Goal: Ask a question: Seek information or help from site administrators or community

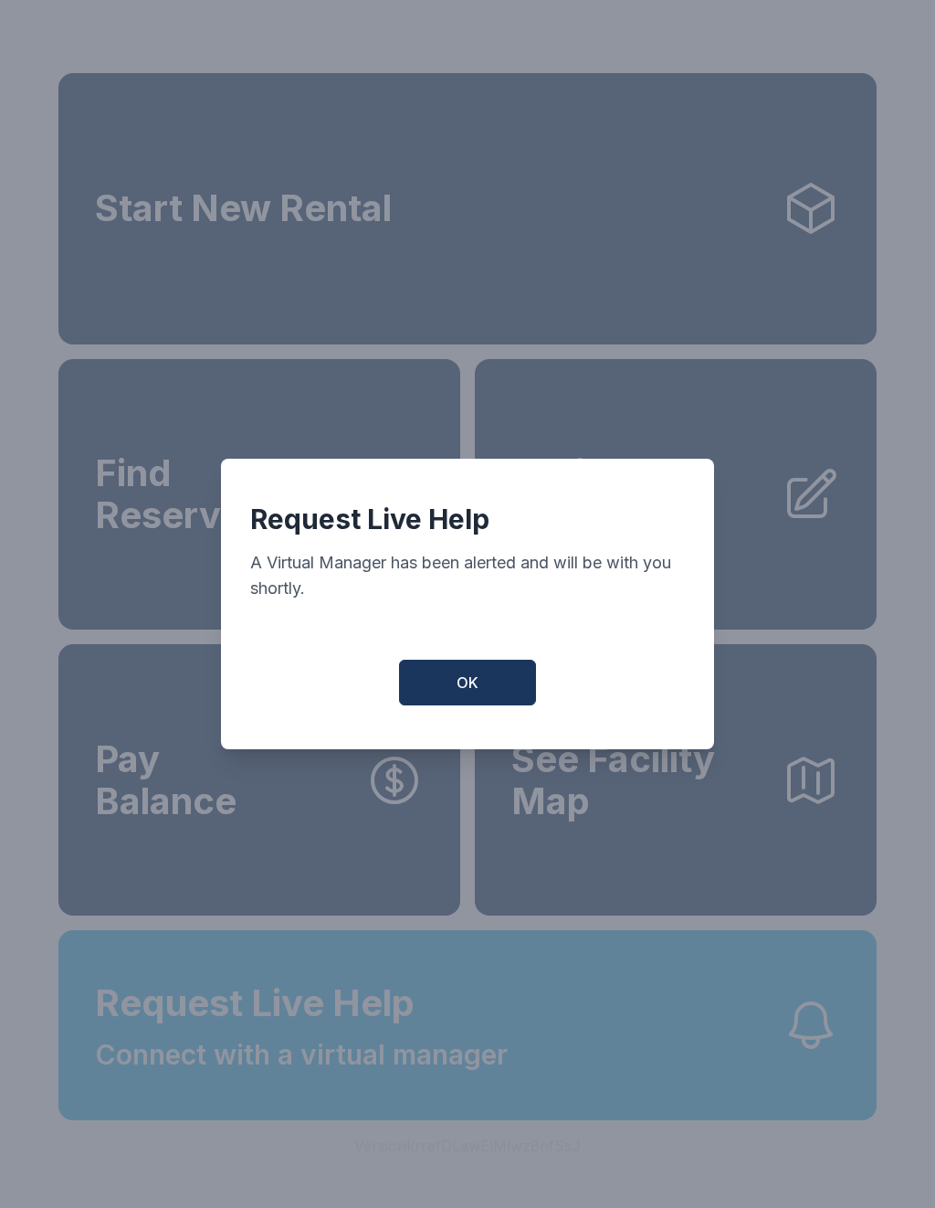
click at [453, 693] on button "OK" at bounding box center [467, 683] width 137 height 46
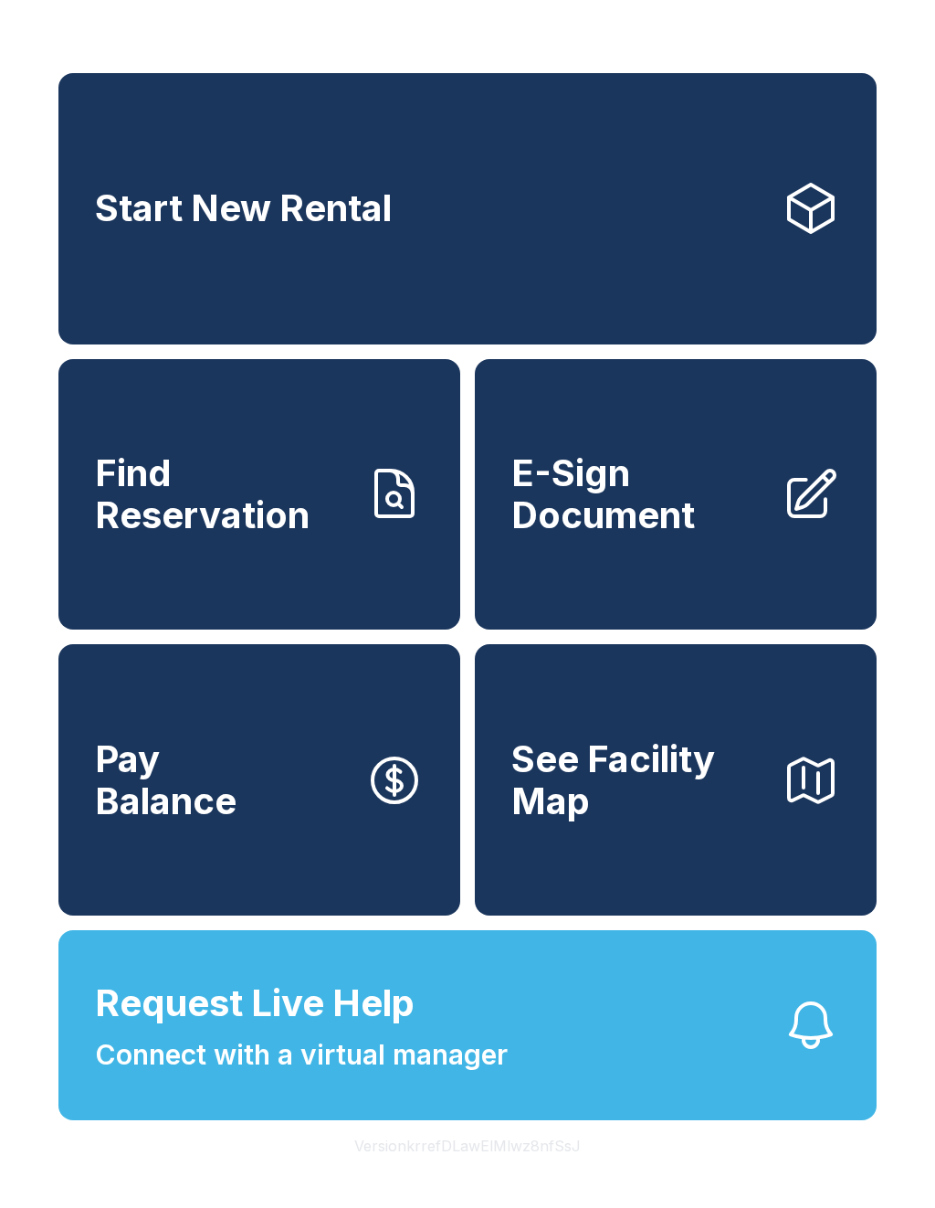
click at [195, 566] on link "Find Reservation" at bounding box center [259, 494] width 402 height 271
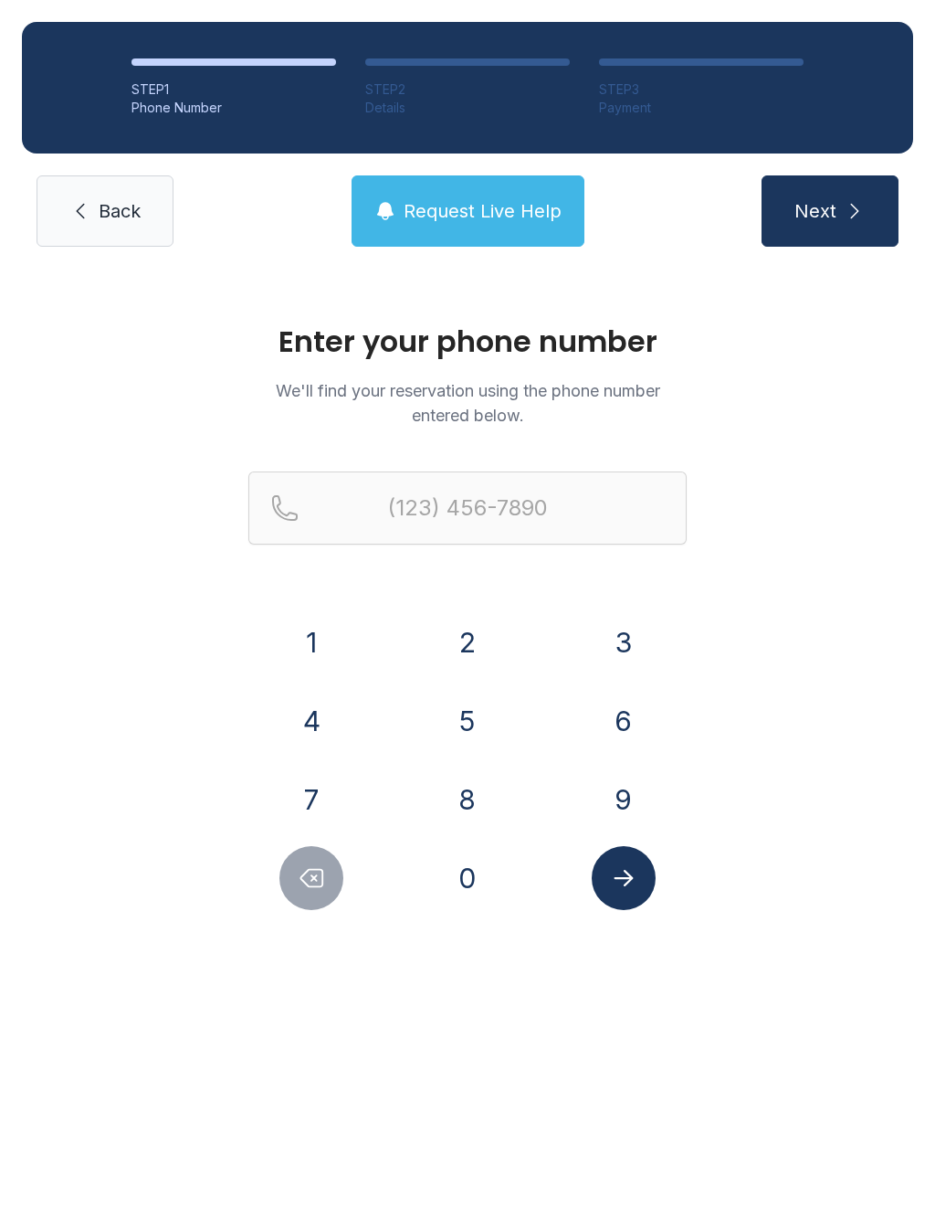
click at [112, 206] on span "Back" at bounding box center [120, 211] width 42 height 26
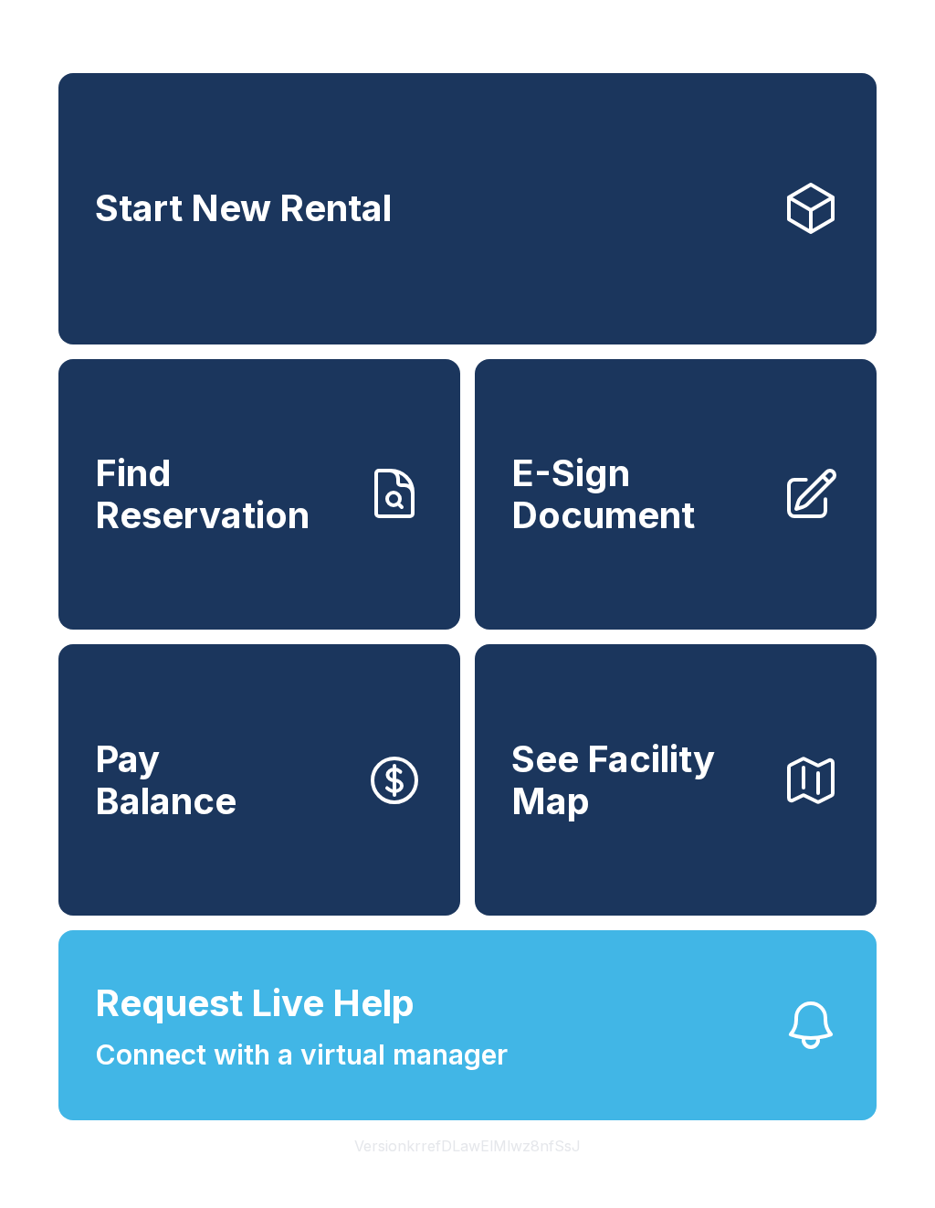
click at [194, 1030] on span "Request Live Help" at bounding box center [255, 1003] width 320 height 55
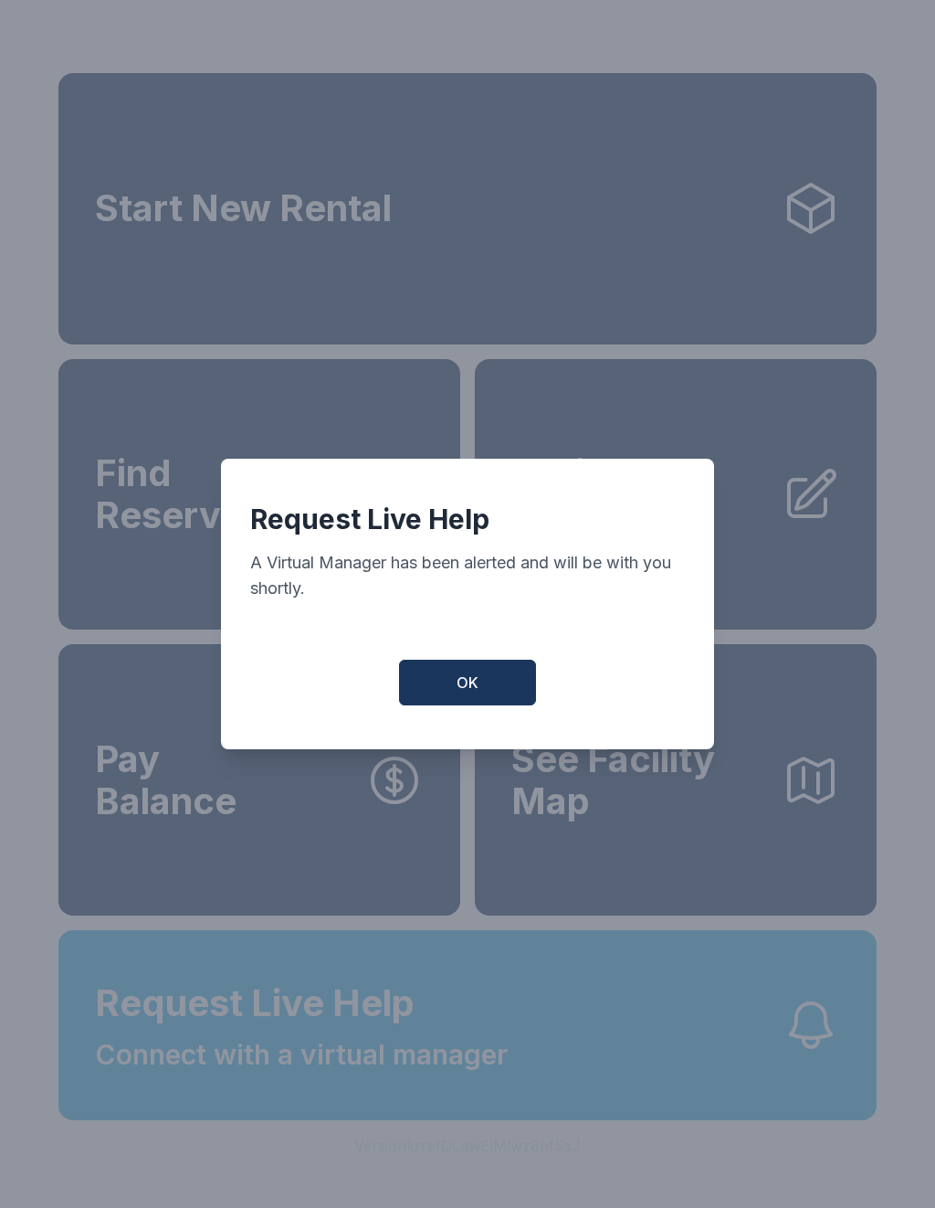
click at [451, 695] on button "OK" at bounding box center [467, 683] width 137 height 46
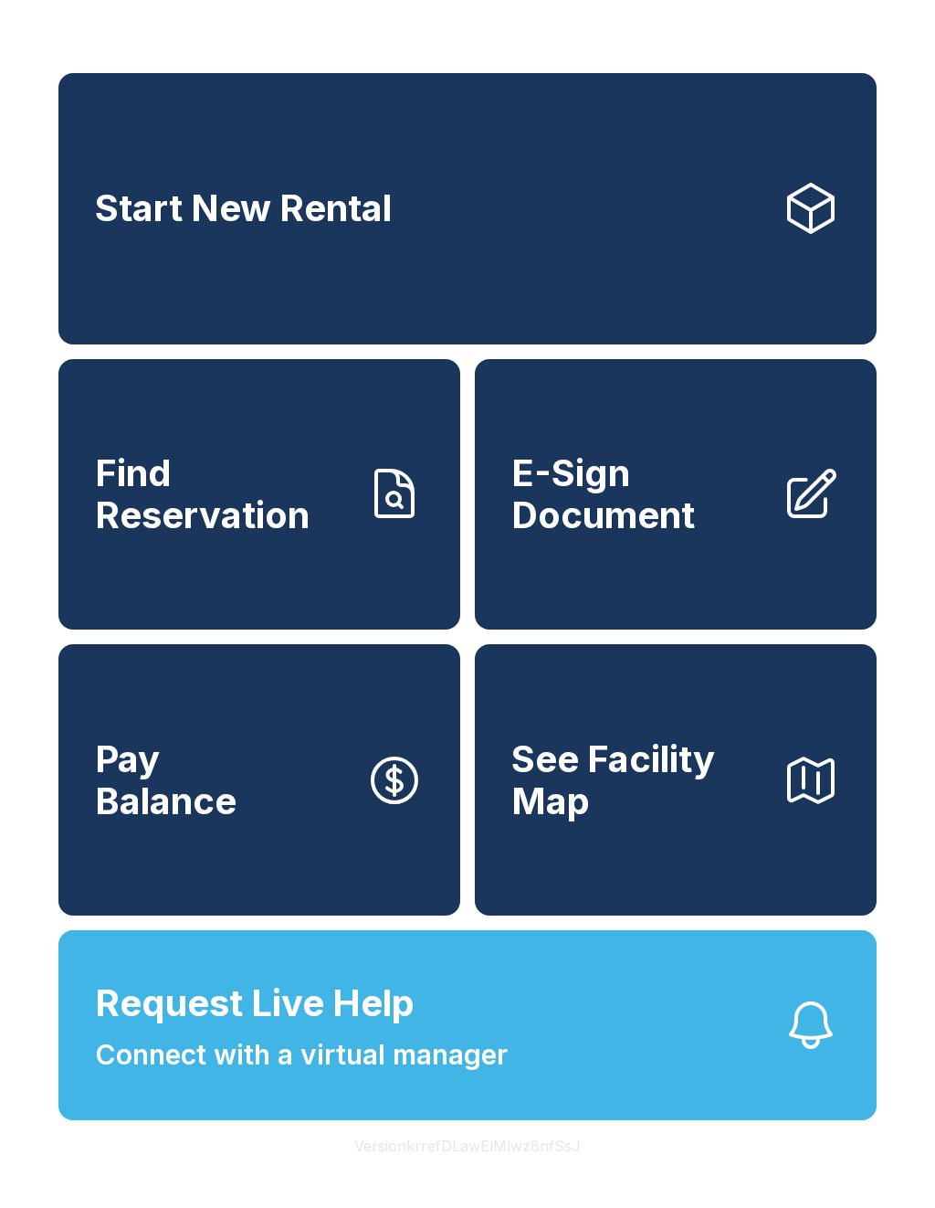
click at [316, 1075] on span "Connect with a virtual manager" at bounding box center [301, 1054] width 413 height 41
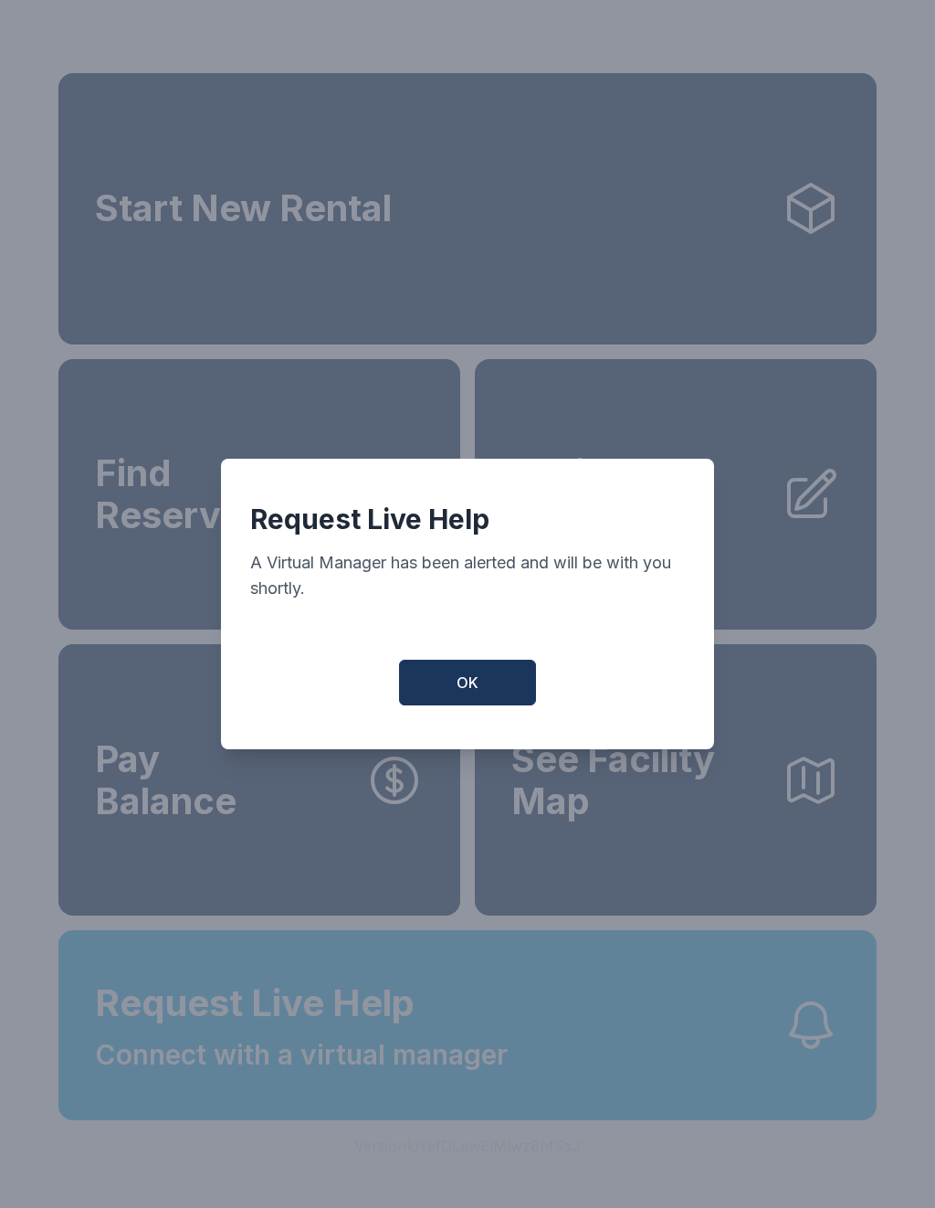
click at [469, 671] on button "OK" at bounding box center [467, 683] width 137 height 46
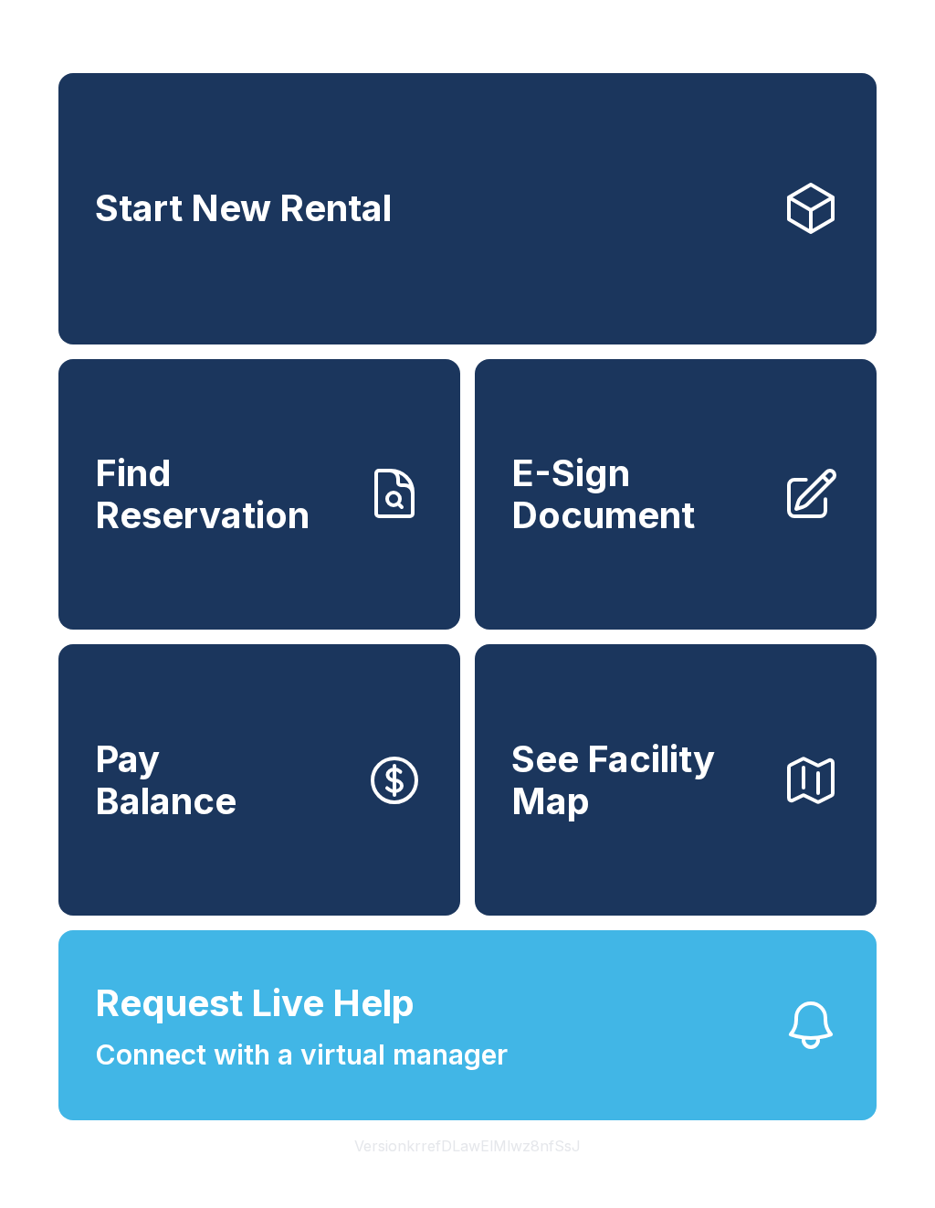
click at [433, 1036] on span "Request Live Help Connect with a virtual manager" at bounding box center [301, 1026] width 413 height 100
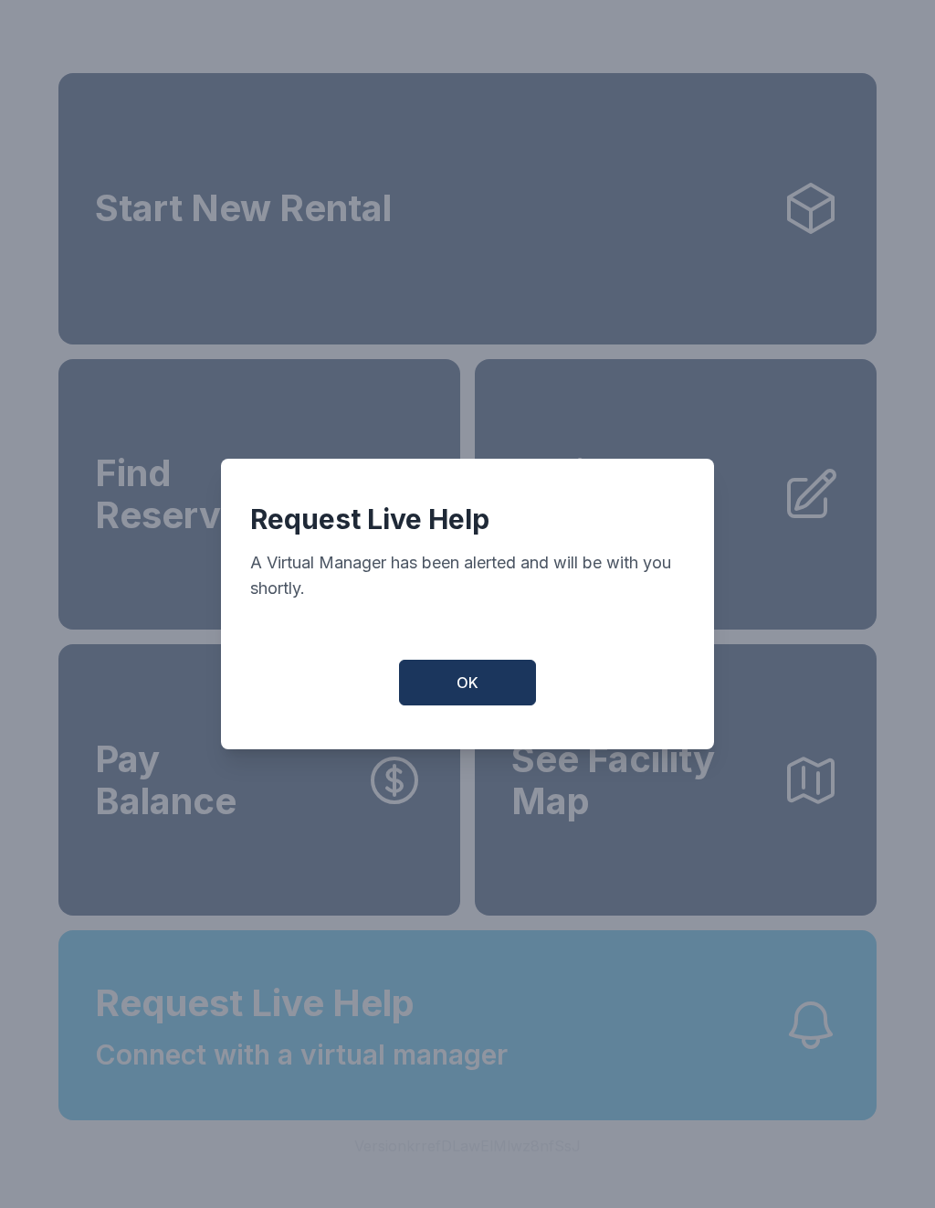
click at [431, 698] on button "OK" at bounding box center [467, 683] width 137 height 46
